Goal: Task Accomplishment & Management: Manage account settings

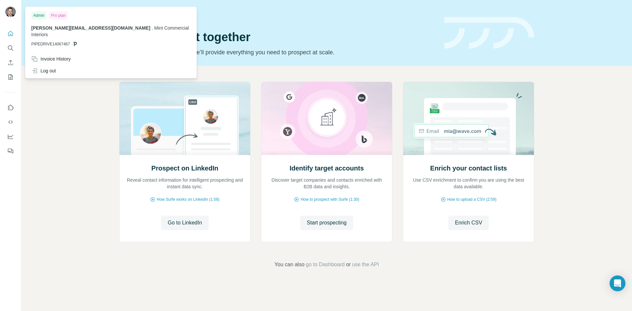
click at [10, 13] on img at bounding box center [10, 12] width 11 height 11
click at [11, 14] on img at bounding box center [10, 12] width 11 height 11
click at [14, 155] on button "Feedback" at bounding box center [10, 151] width 11 height 12
click at [12, 13] on img at bounding box center [10, 12] width 11 height 11
click at [8, 12] on img at bounding box center [10, 12] width 11 height 11
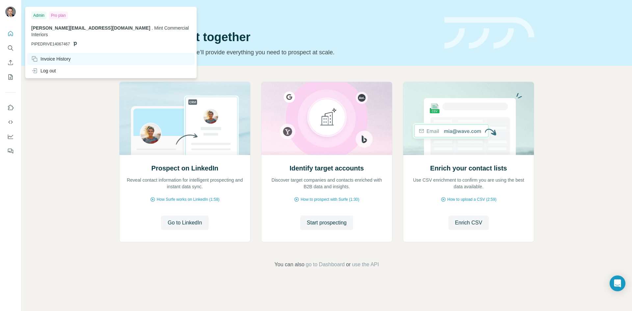
click at [49, 56] on div "Invoice History" at bounding box center [50, 59] width 39 height 7
click at [12, 135] on icon "Dashboard" at bounding box center [10, 136] width 7 height 7
